Goal: Task Accomplishment & Management: Use online tool/utility

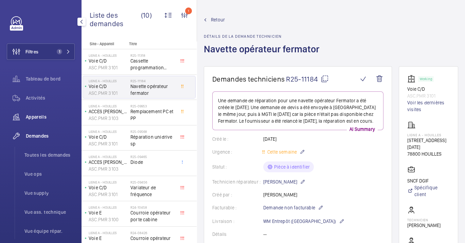
click at [38, 113] on span "Appareils" at bounding box center [50, 116] width 49 height 7
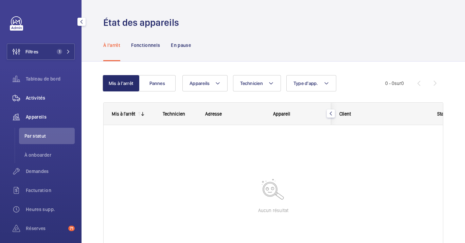
click at [39, 98] on span "Activités" at bounding box center [50, 97] width 49 height 7
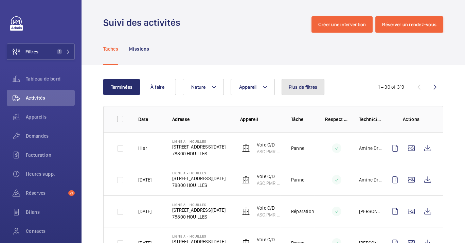
click at [315, 91] on button "Plus de filtres" at bounding box center [303, 87] width 43 height 16
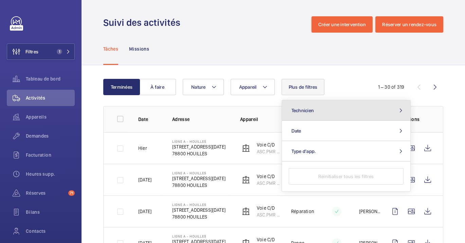
click at [316, 114] on button "Technicien" at bounding box center [346, 110] width 128 height 20
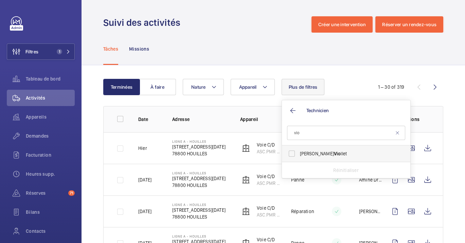
type input "vio"
click at [334, 153] on span "Vio" at bounding box center [337, 153] width 7 height 5
click at [298, 153] on input "[PERSON_NAME] llet" at bounding box center [292, 154] width 14 height 14
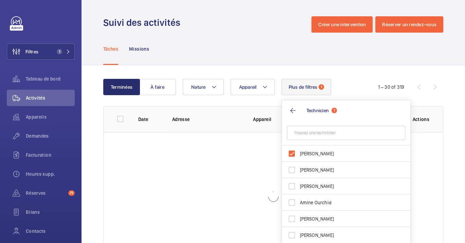
click at [180, 168] on div at bounding box center [273, 196] width 339 height 129
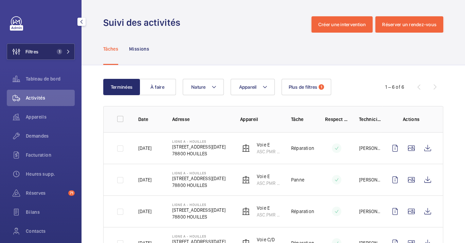
click at [63, 49] on span "1" at bounding box center [62, 51] width 16 height 5
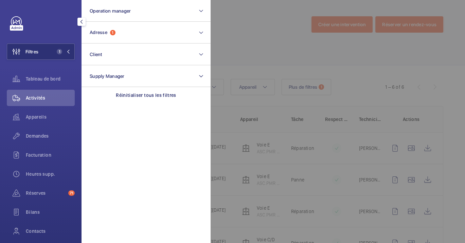
click at [287, 149] on div at bounding box center [443, 121] width 465 height 243
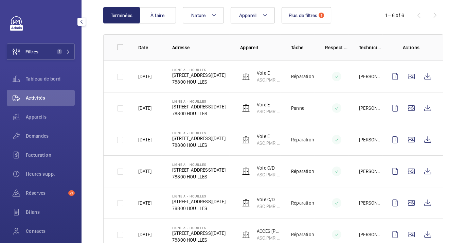
scroll to position [94, 0]
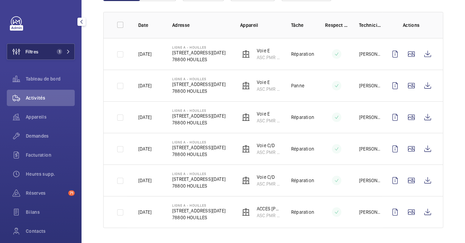
click at [59, 44] on button "Filtres 1" at bounding box center [41, 51] width 68 height 16
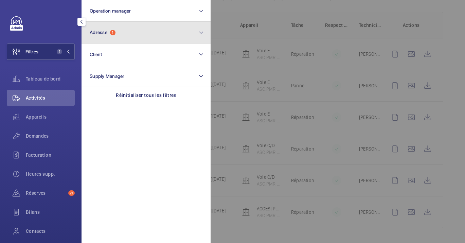
click at [107, 31] on span "Adresse" at bounding box center [99, 32] width 18 height 5
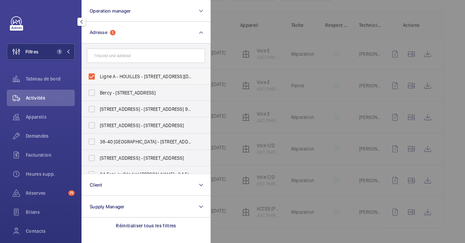
click at [134, 77] on span "Ligne A - HOUILLES - [STREET_ADDRESS][DATE]" at bounding box center [146, 76] width 93 height 7
click at [98, 77] on input "Ligne A - HOUILLES - [STREET_ADDRESS][DATE]" at bounding box center [92, 77] width 14 height 14
checkbox input "false"
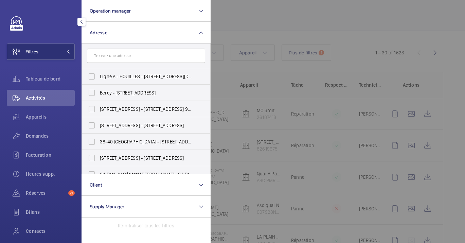
scroll to position [94, 0]
click at [306, 134] on div at bounding box center [443, 121] width 465 height 243
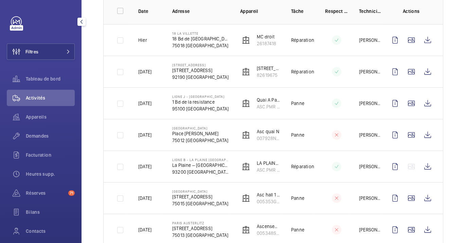
scroll to position [104, 0]
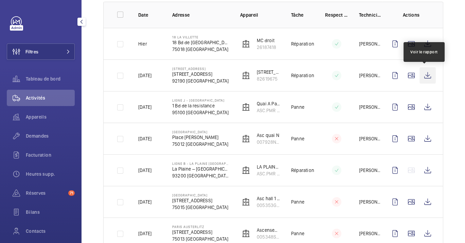
click at [422, 75] on wm-front-icon-button at bounding box center [427, 75] width 16 height 16
